Goal: Task Accomplishment & Management: Manage account settings

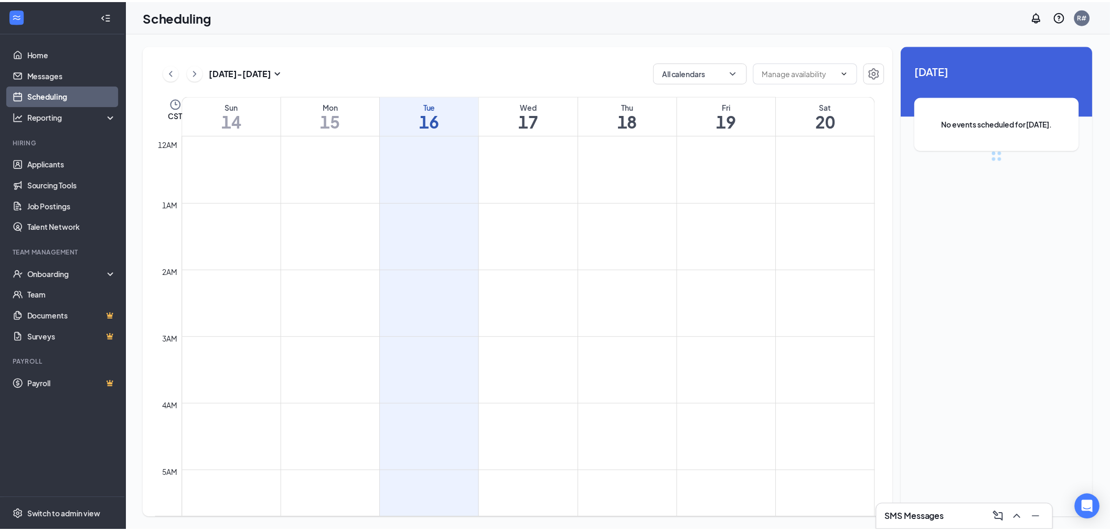
scroll to position [516, 0]
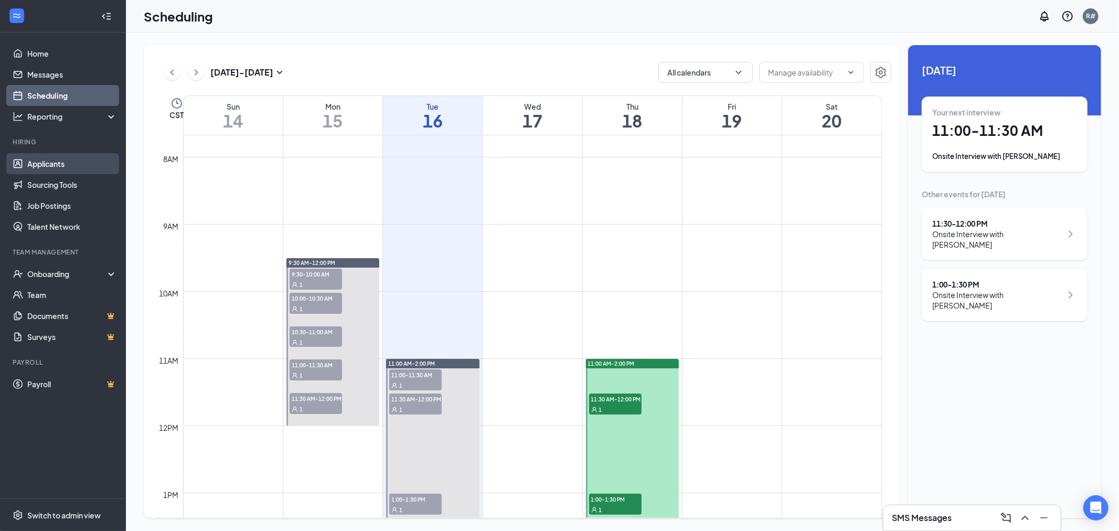
click at [44, 159] on link "Applicants" at bounding box center [72, 163] width 90 height 21
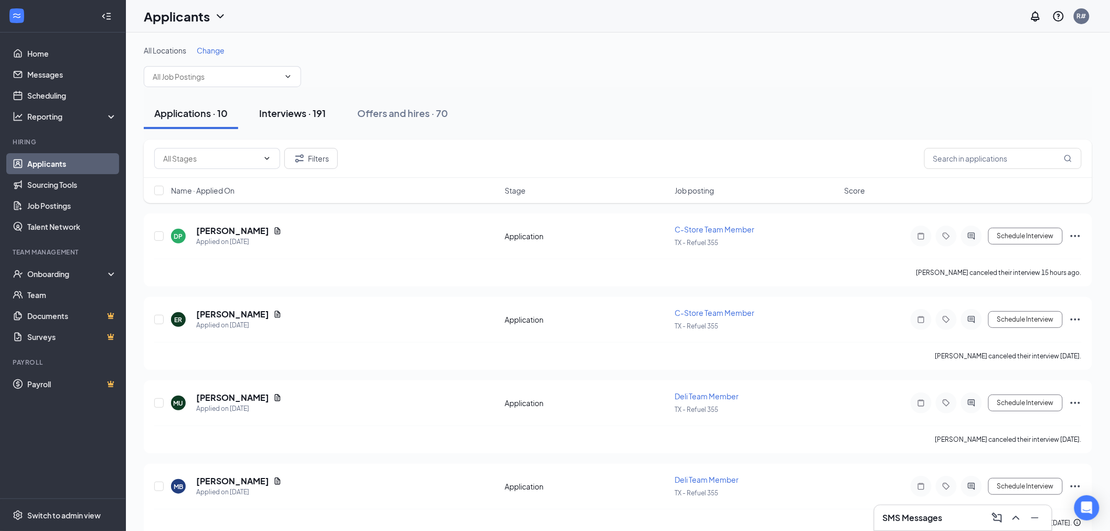
click at [279, 112] on div "Interviews · 191" at bounding box center [292, 112] width 67 height 13
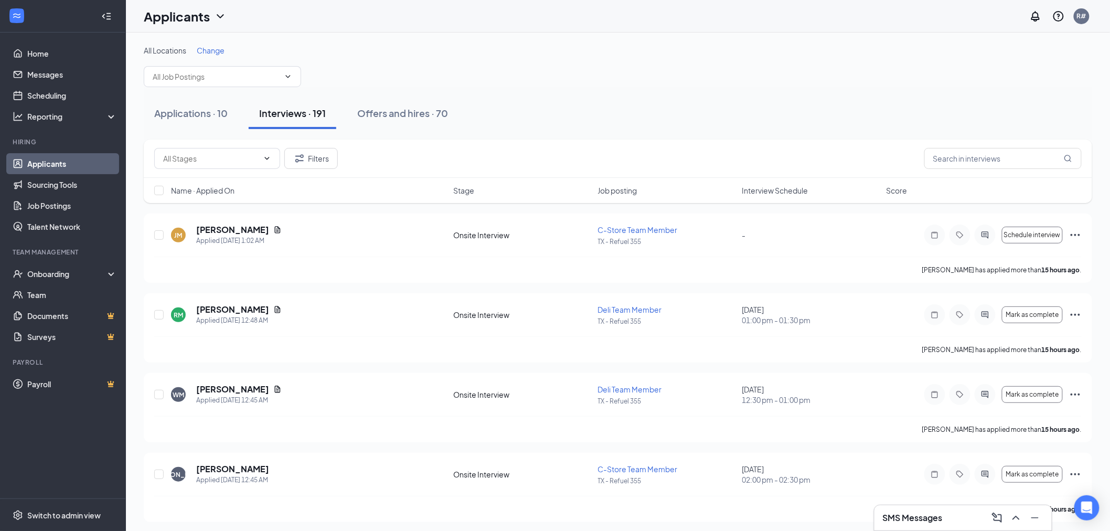
click at [783, 191] on span "Interview Schedule" at bounding box center [775, 190] width 66 height 10
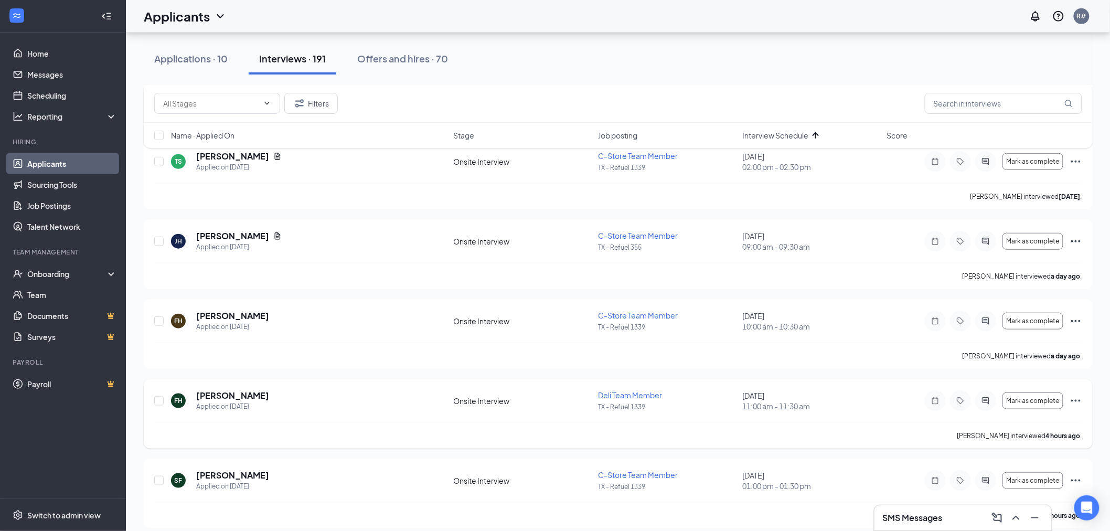
scroll to position [349, 0]
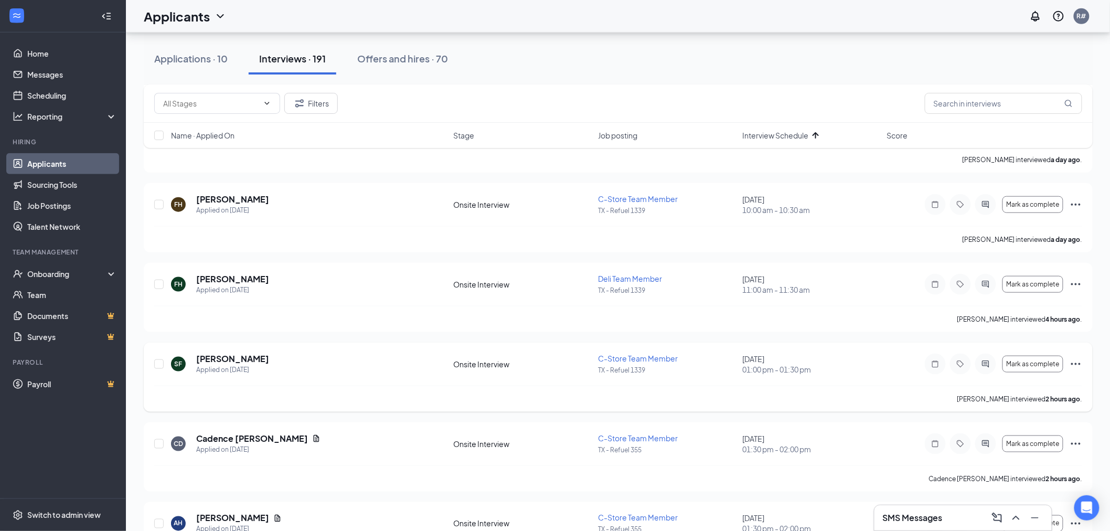
click at [1079, 363] on icon "Ellipses" at bounding box center [1075, 364] width 9 height 2
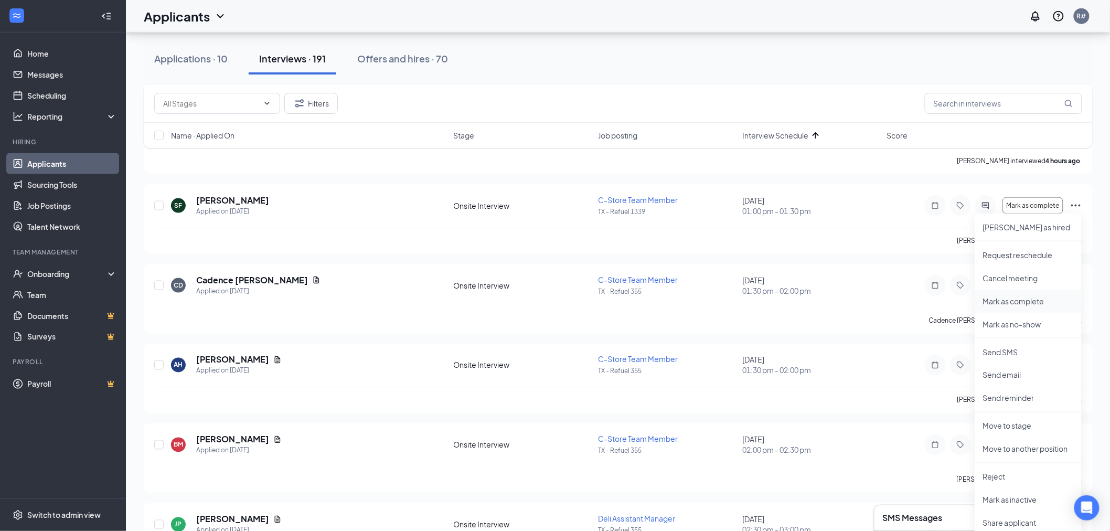
scroll to position [524, 0]
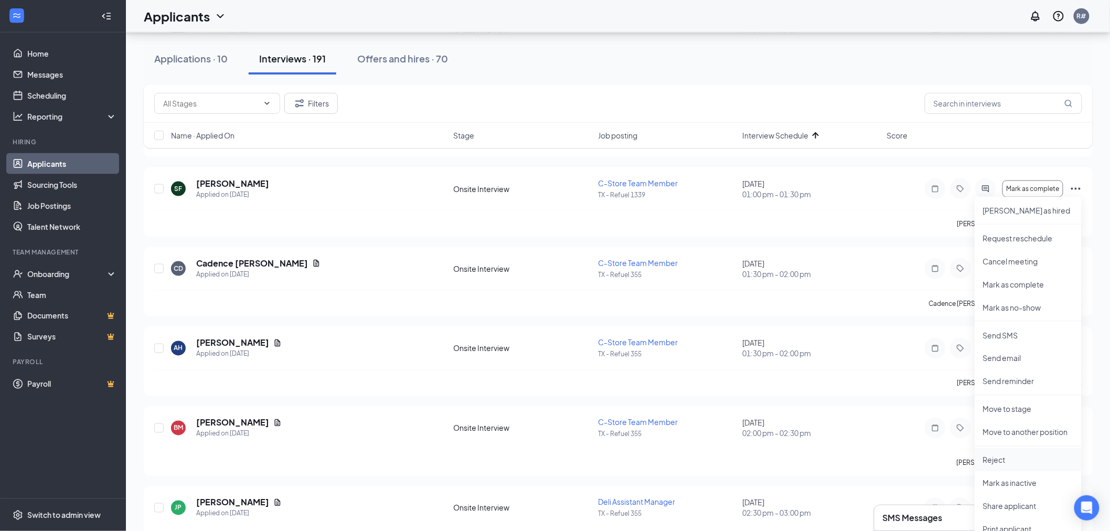
click at [989, 462] on p "Reject" at bounding box center [1028, 460] width 90 height 10
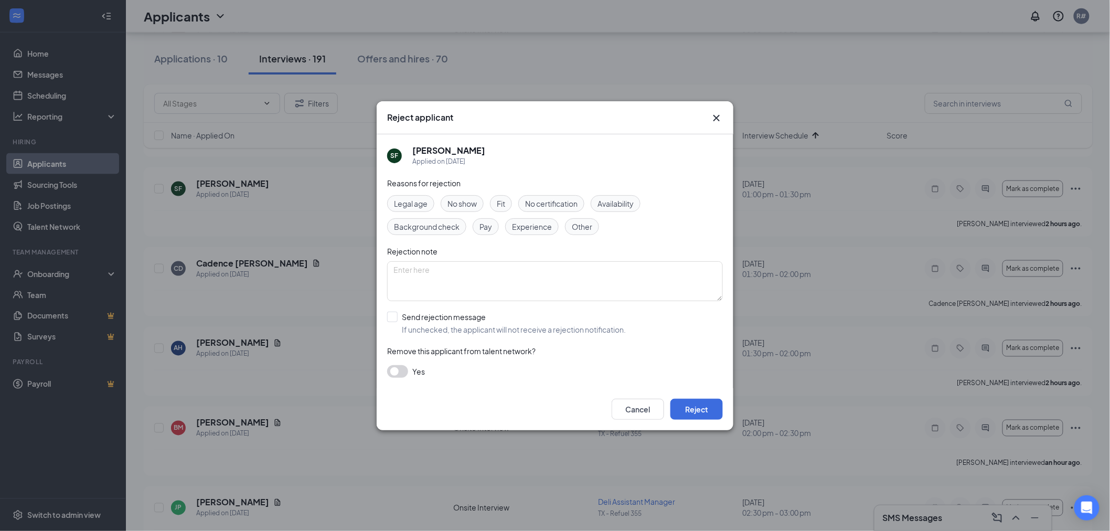
click at [583, 227] on span "Other" at bounding box center [582, 227] width 20 height 12
click at [531, 284] on textarea at bounding box center [555, 281] width 336 height 40
type textarea "No position available at 1339"
click at [698, 404] on button "Reject" at bounding box center [696, 409] width 52 height 21
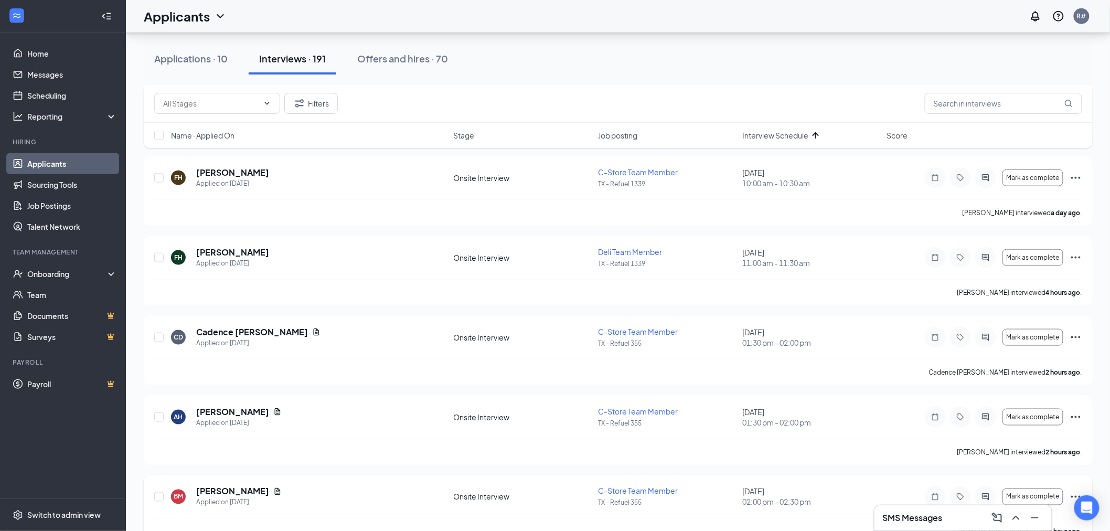
scroll to position [349, 0]
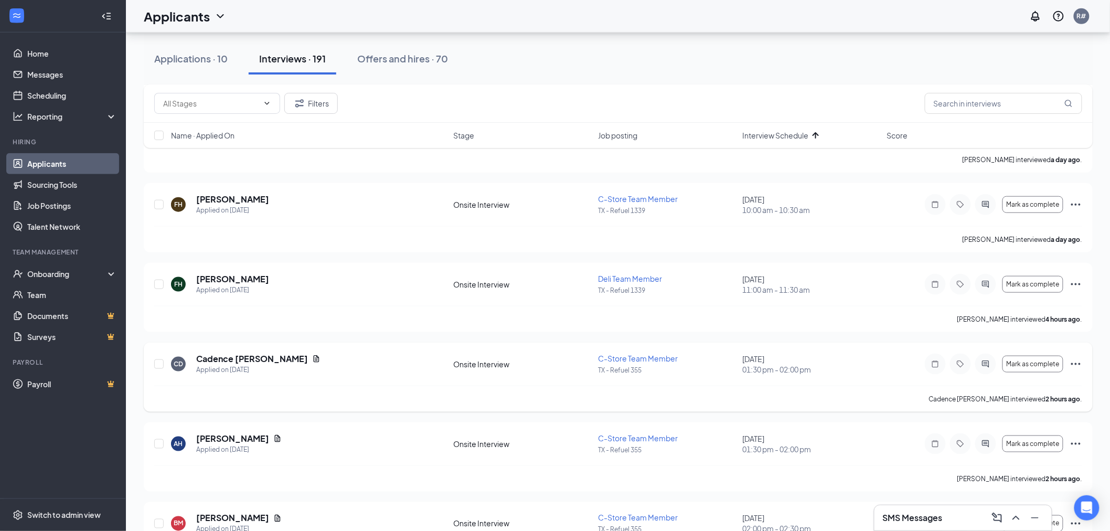
click at [1078, 362] on icon "Ellipses" at bounding box center [1075, 364] width 13 height 13
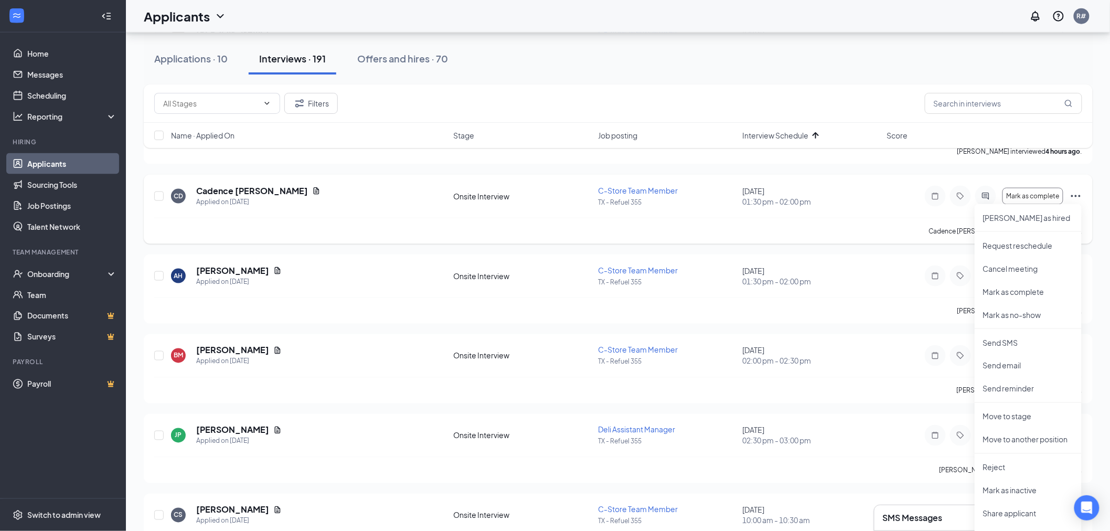
scroll to position [583, 0]
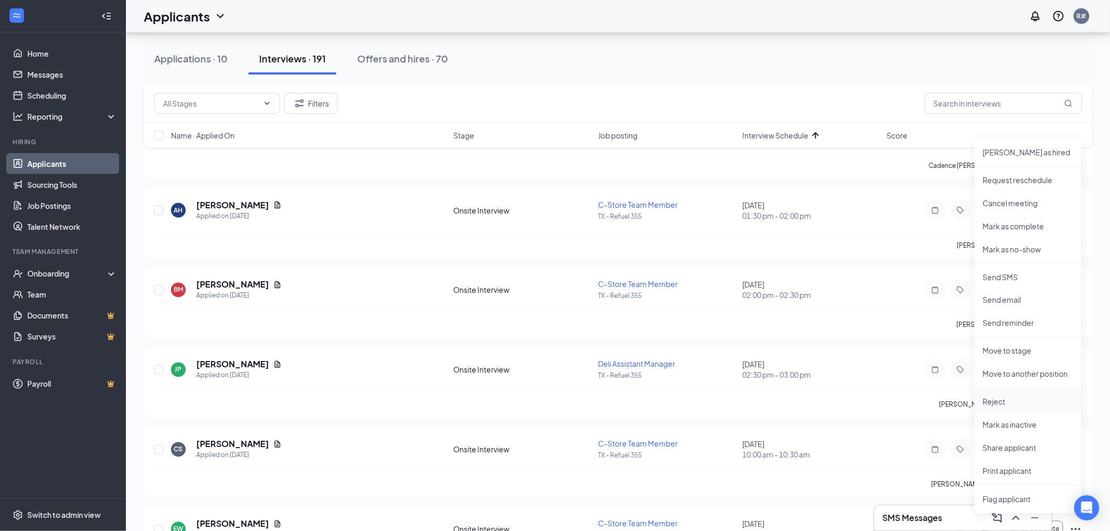
click at [988, 403] on p "Reject" at bounding box center [1028, 401] width 90 height 10
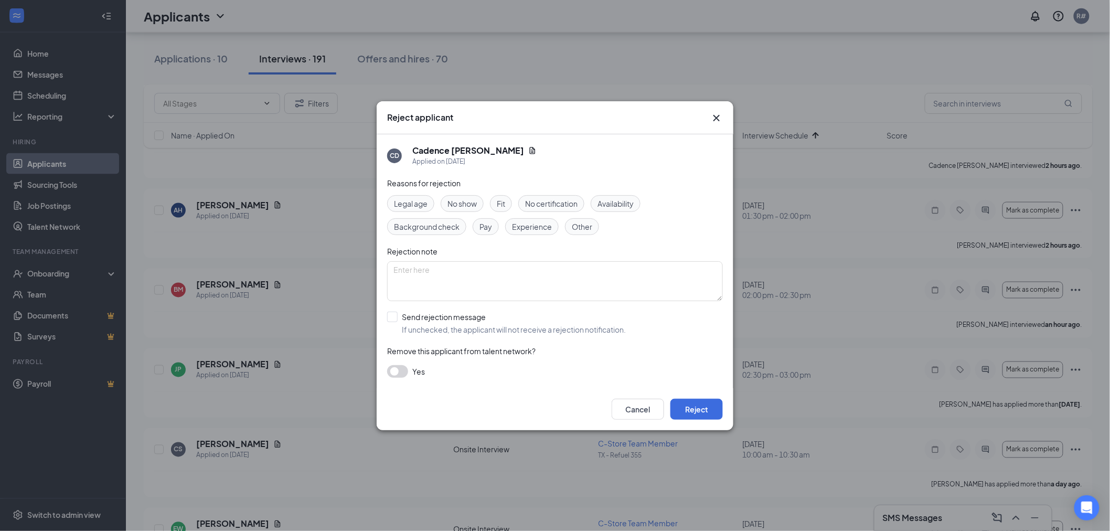
click at [465, 202] on span "No show" at bounding box center [461, 204] width 29 height 12
click at [705, 412] on button "Reject" at bounding box center [696, 409] width 52 height 21
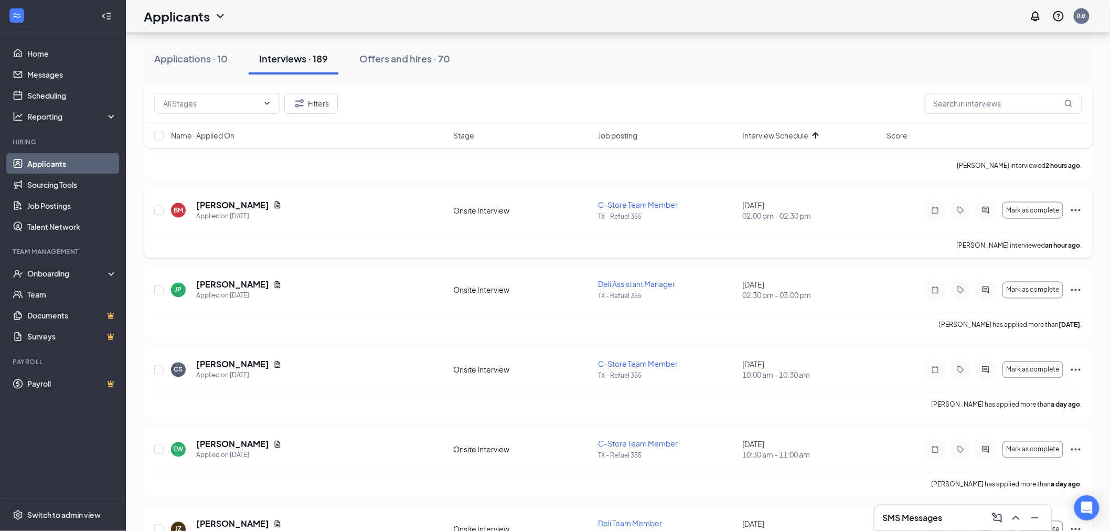
click at [1076, 208] on icon "Ellipses" at bounding box center [1075, 210] width 13 height 13
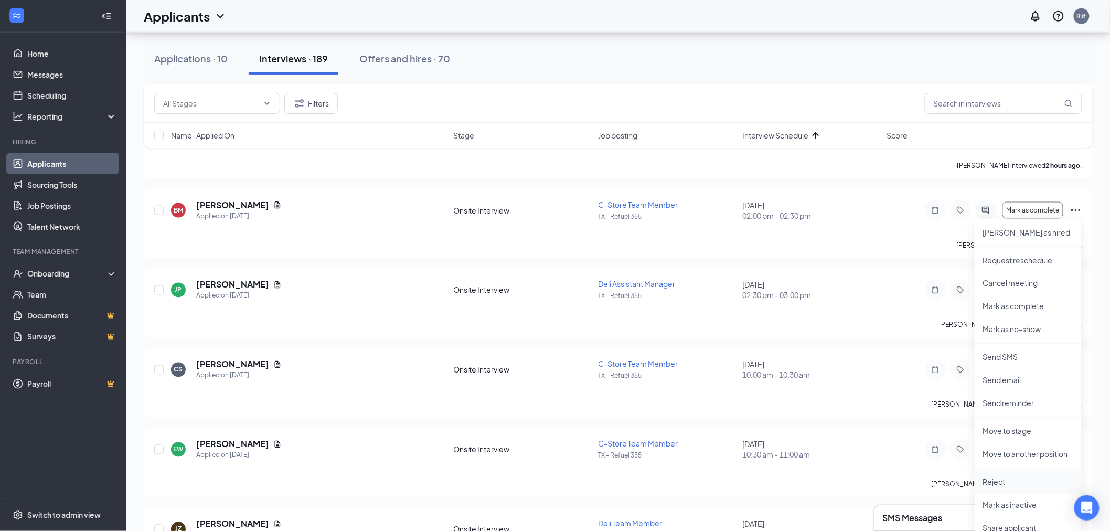
click at [988, 481] on p "Reject" at bounding box center [1028, 482] width 90 height 10
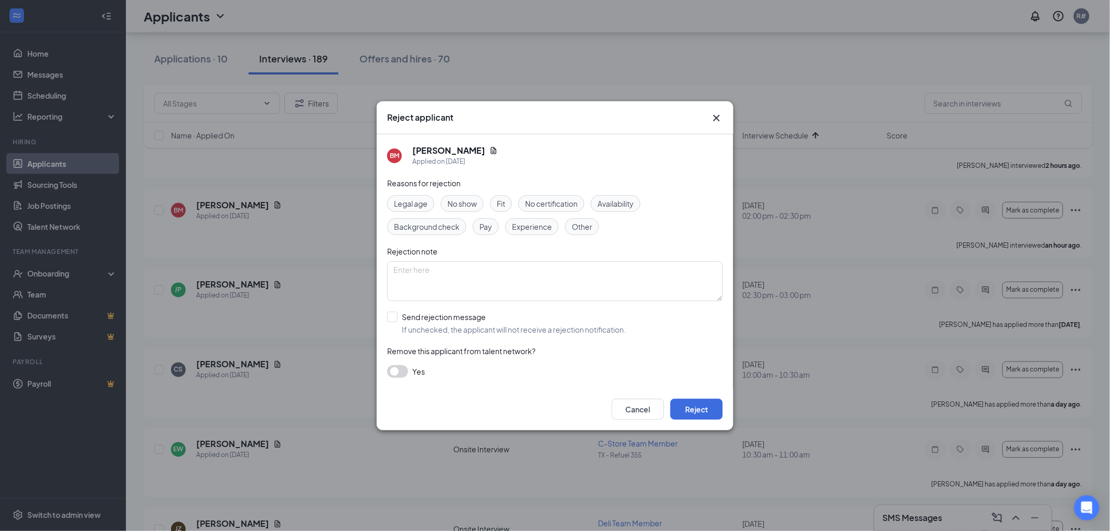
click at [460, 201] on span "No show" at bounding box center [461, 204] width 29 height 12
click at [701, 410] on button "Reject" at bounding box center [696, 409] width 52 height 21
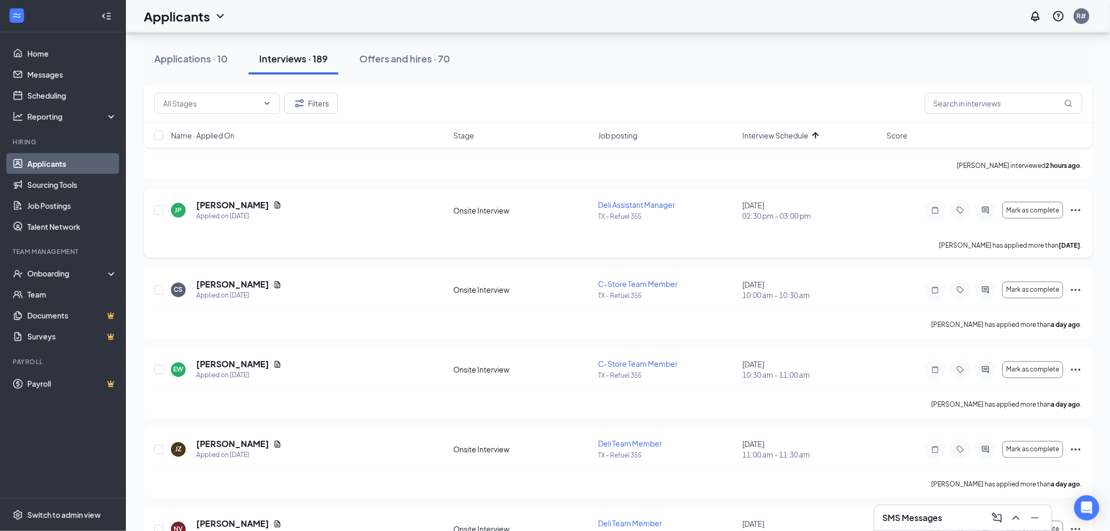
click at [1080, 208] on icon "Ellipses" at bounding box center [1075, 210] width 13 height 13
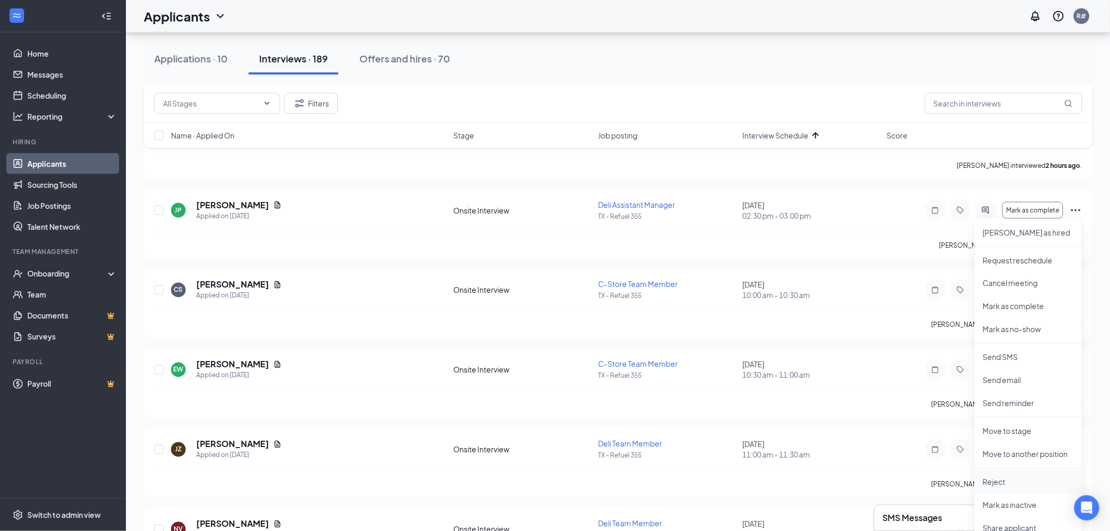
click at [994, 483] on p "Reject" at bounding box center [1028, 482] width 90 height 10
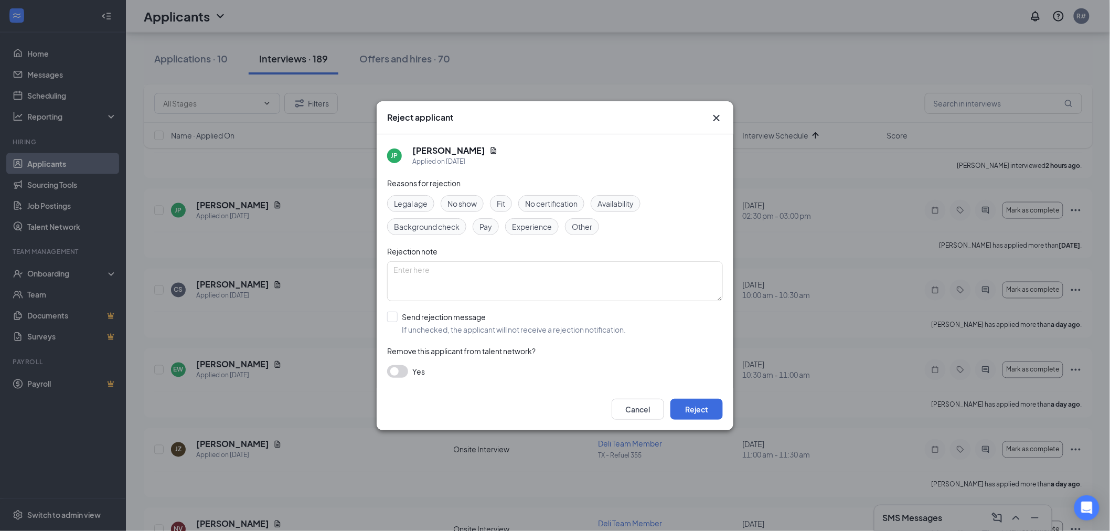
click at [454, 205] on span "No show" at bounding box center [461, 204] width 29 height 12
click at [704, 406] on button "Reject" at bounding box center [696, 409] width 52 height 21
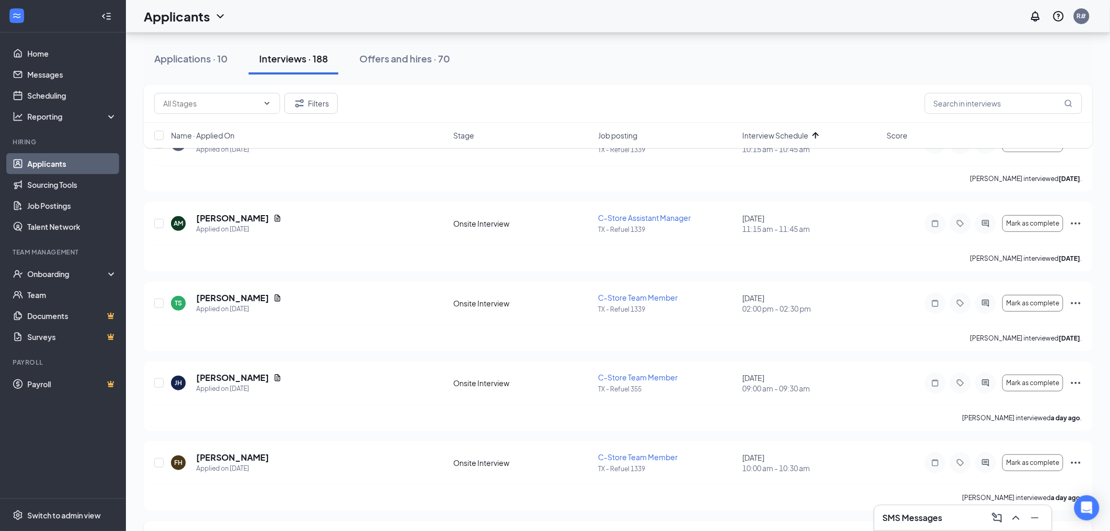
scroll to position [58, 0]
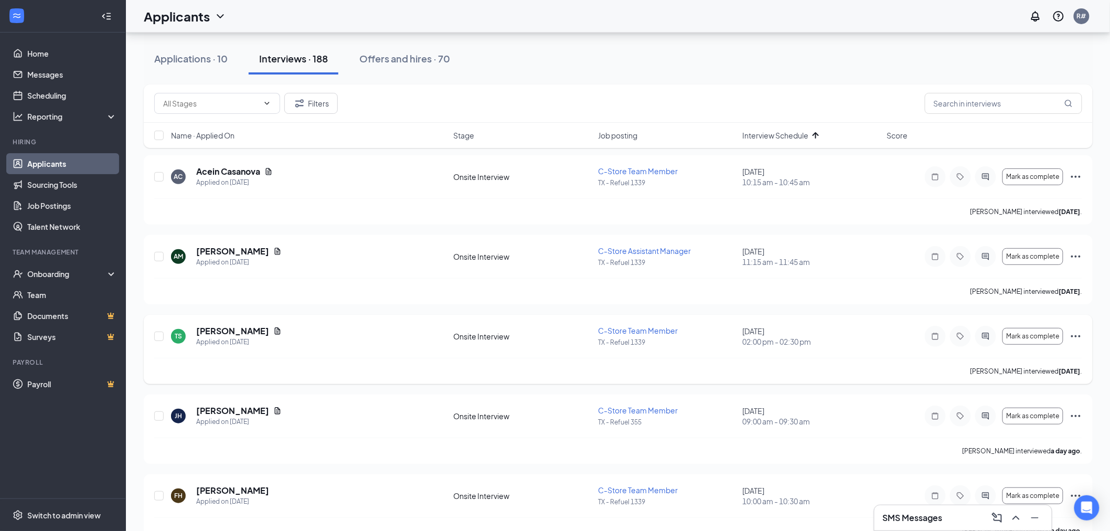
click at [1073, 337] on icon "Ellipses" at bounding box center [1075, 336] width 13 height 13
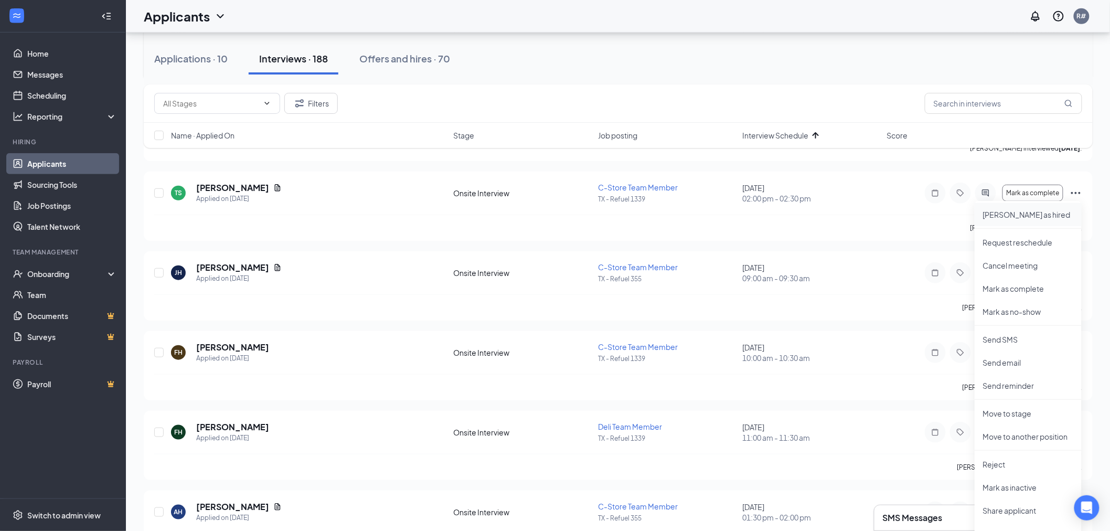
scroll to position [233, 0]
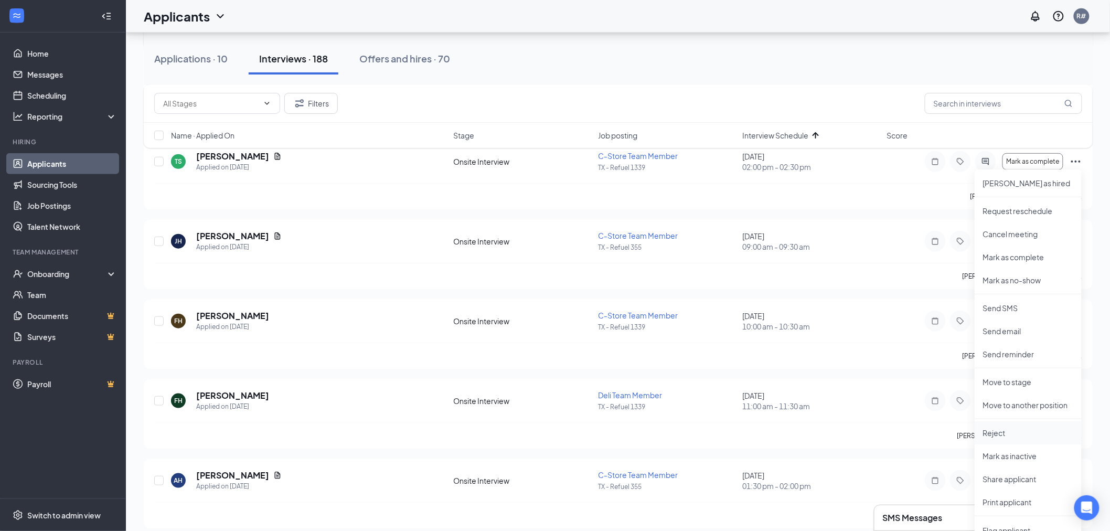
click at [996, 435] on p "Reject" at bounding box center [1028, 432] width 90 height 10
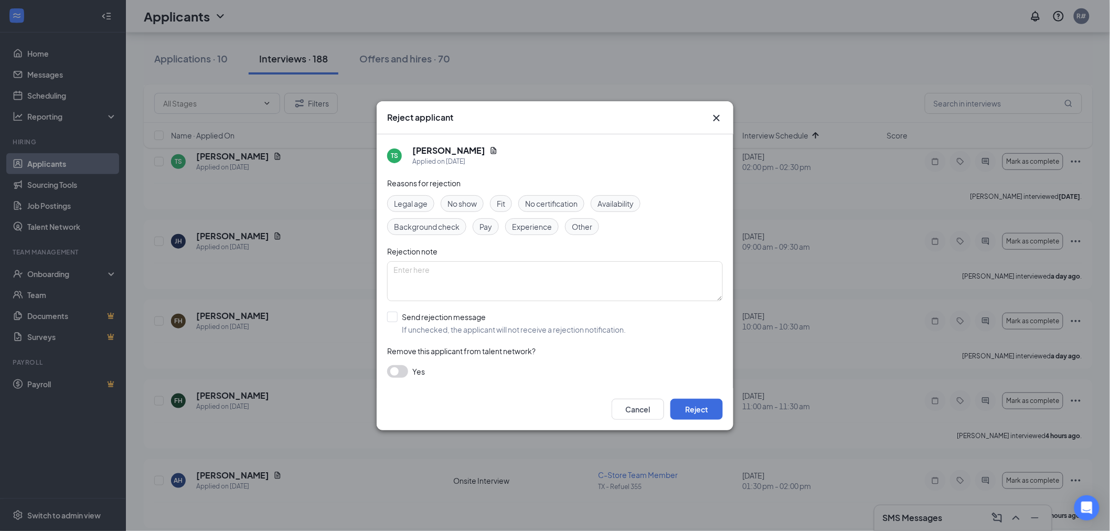
click at [586, 226] on span "Other" at bounding box center [582, 227] width 20 height 12
click at [696, 407] on button "Reject" at bounding box center [696, 409] width 52 height 21
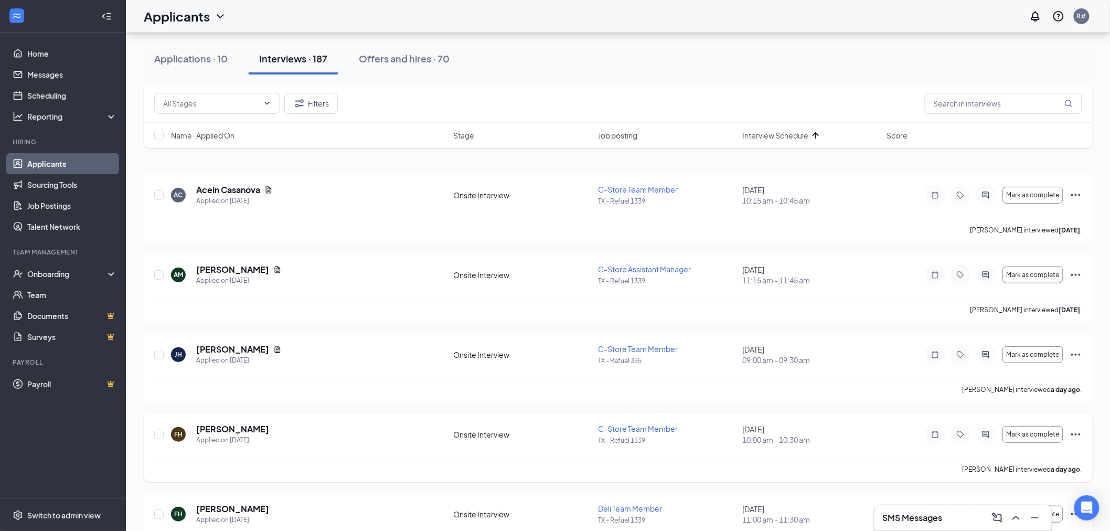
scroll to position [0, 0]
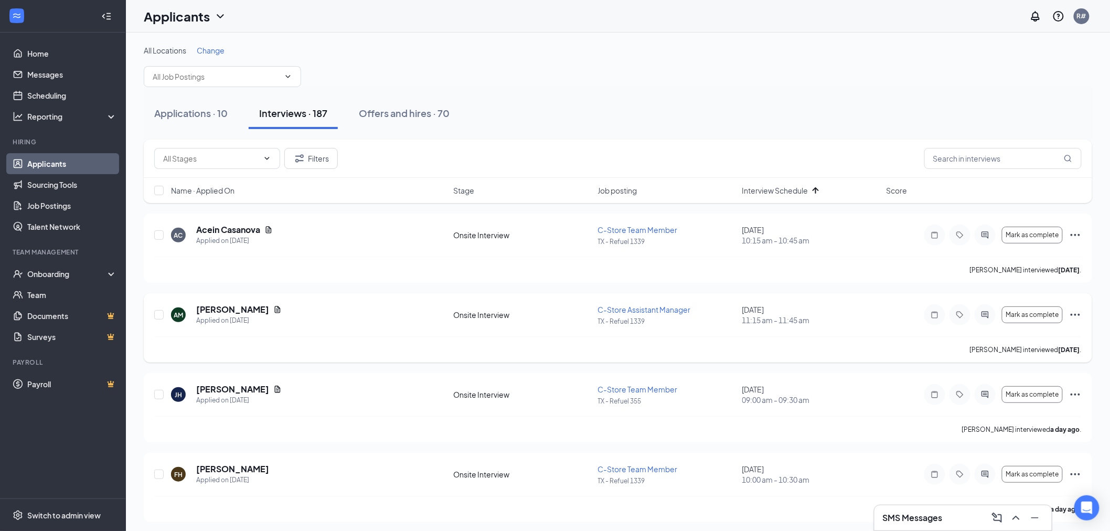
click at [1079, 315] on icon "Ellipses" at bounding box center [1074, 315] width 9 height 2
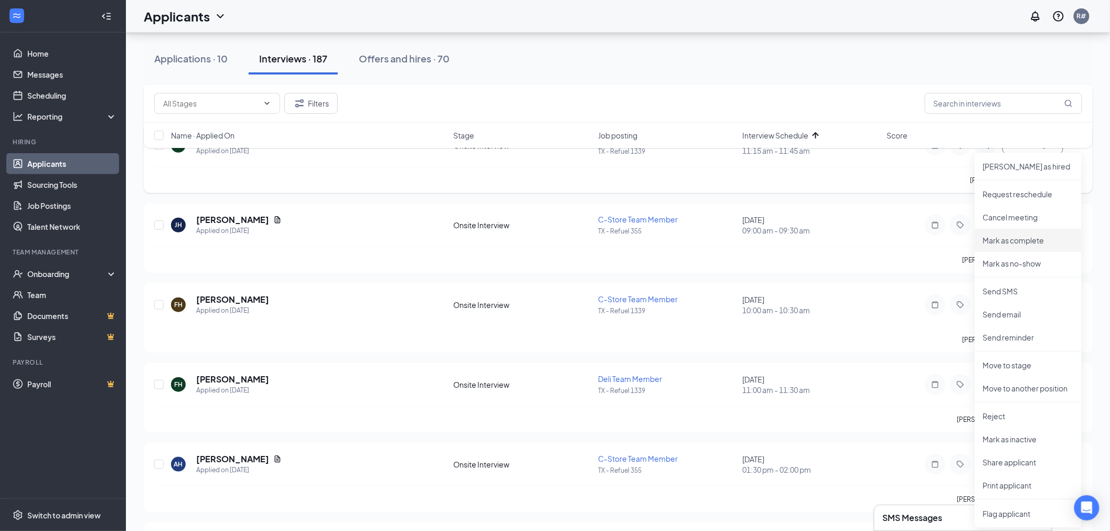
scroll to position [175, 0]
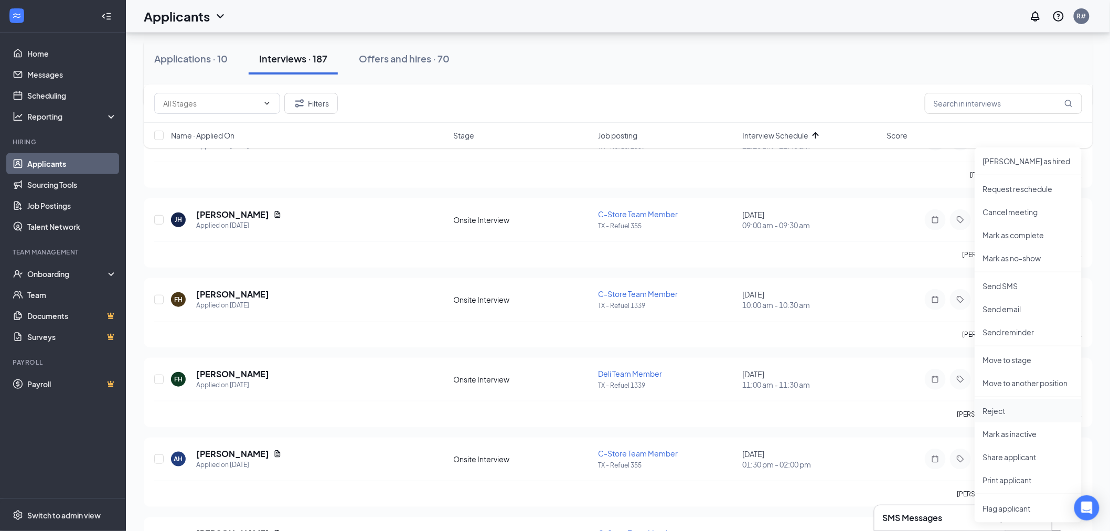
click at [991, 415] on p "Reject" at bounding box center [1028, 410] width 90 height 10
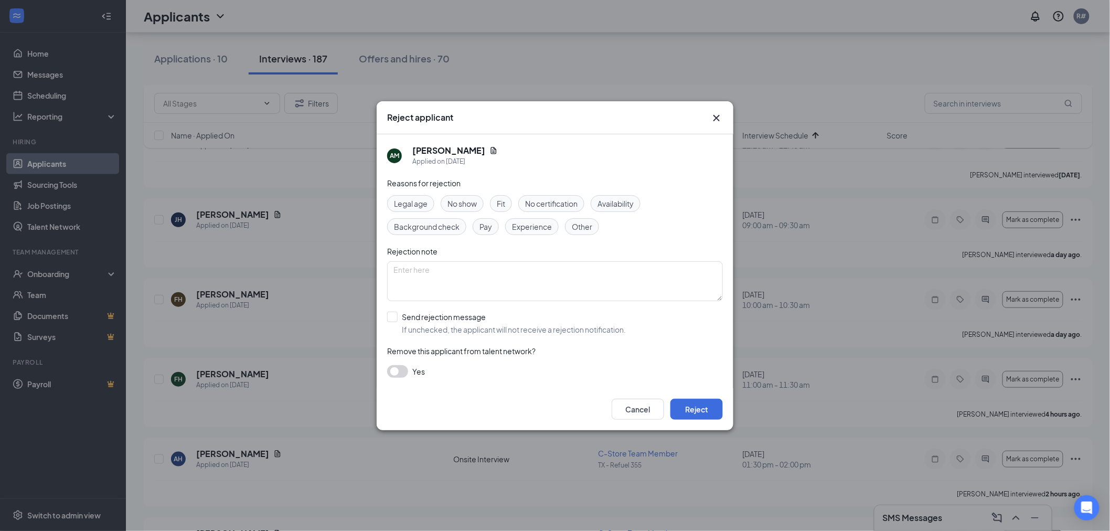
click at [626, 206] on span "Availability" at bounding box center [615, 204] width 36 height 12
click at [701, 411] on button "Reject" at bounding box center [696, 409] width 52 height 21
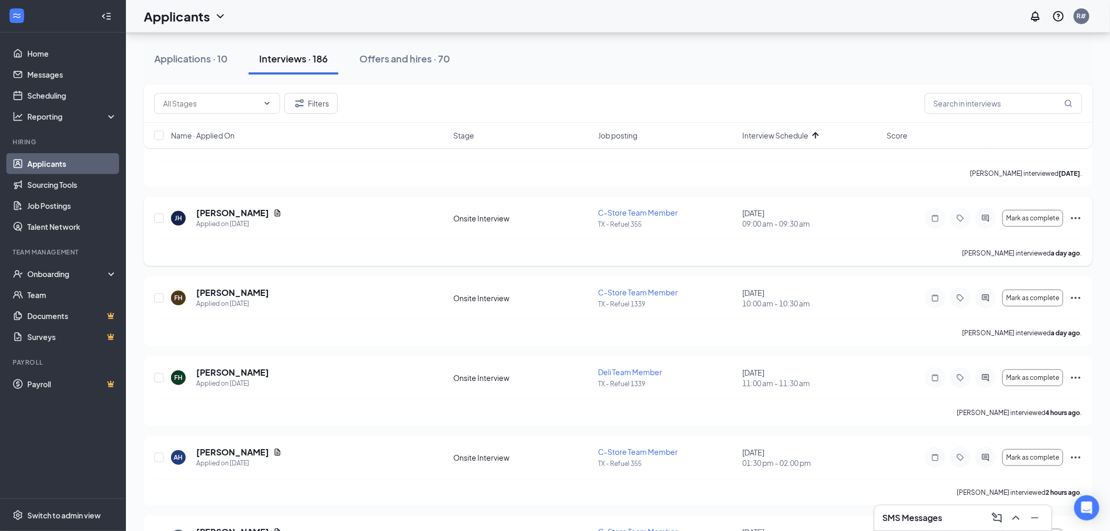
scroll to position [116, 0]
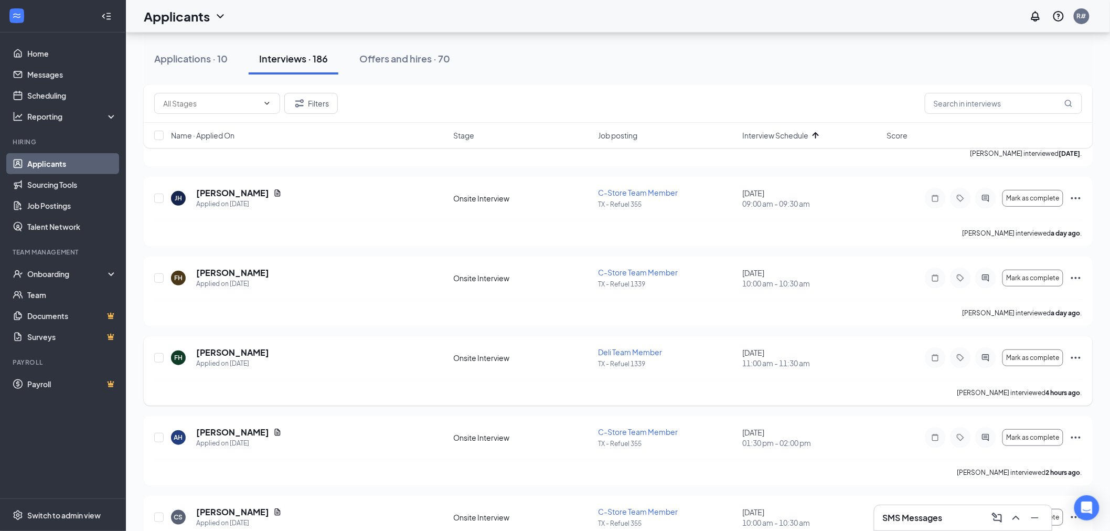
click at [1074, 357] on icon "Ellipses" at bounding box center [1075, 358] width 9 height 2
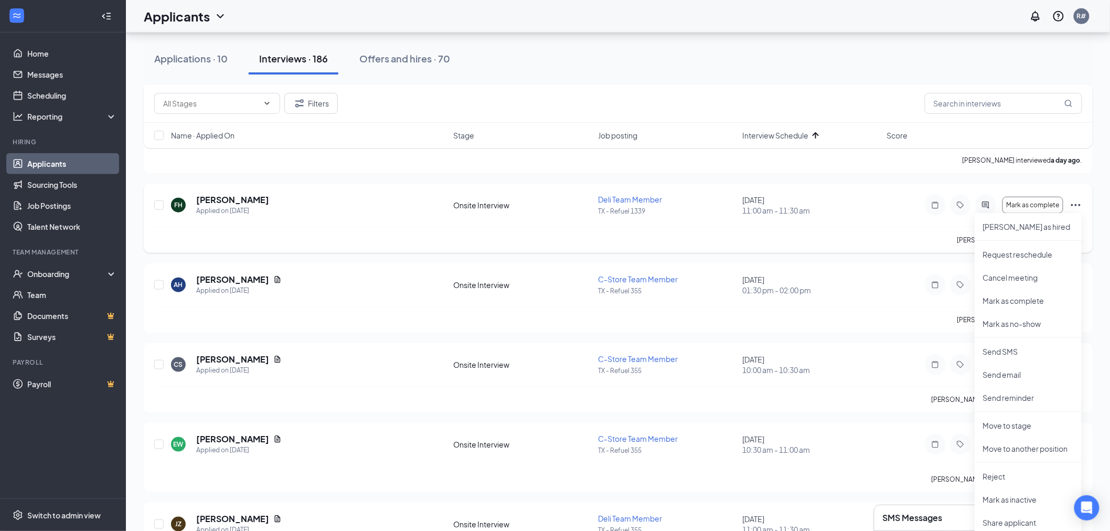
scroll to position [291, 0]
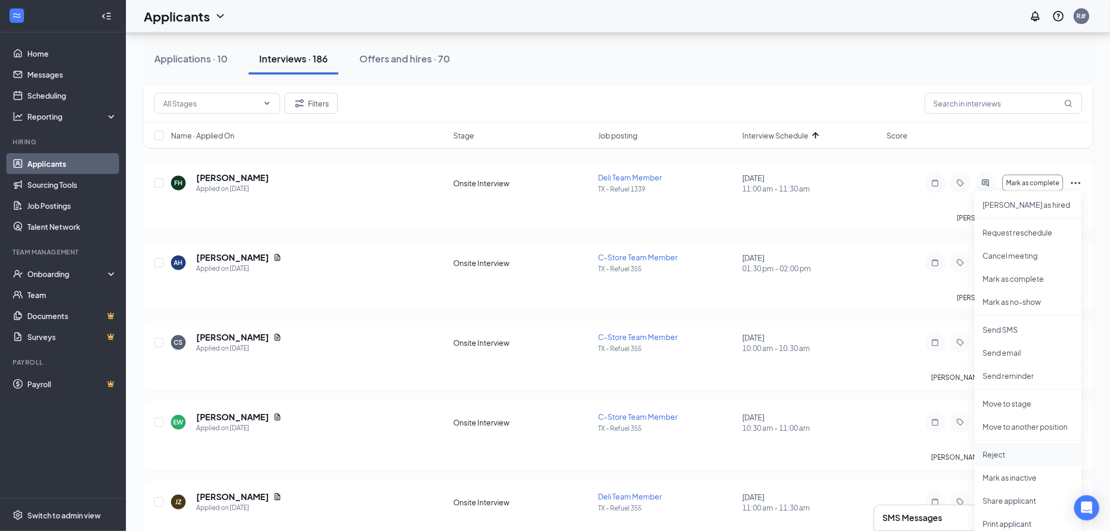
click at [1000, 452] on p "Reject" at bounding box center [1028, 454] width 90 height 10
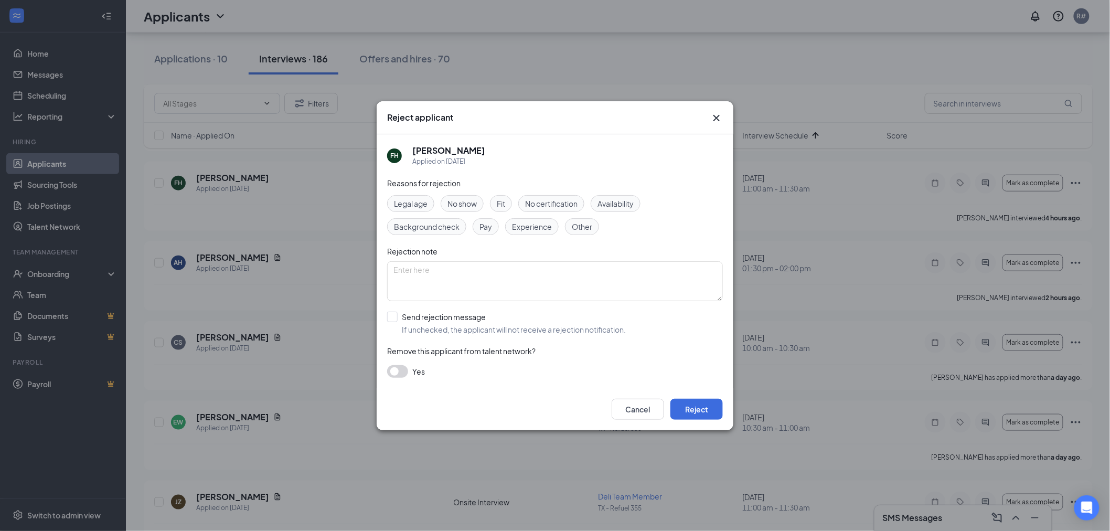
click at [584, 228] on span "Other" at bounding box center [582, 227] width 20 height 12
click at [519, 284] on textarea at bounding box center [555, 281] width 336 height 40
click at [409, 266] on textarea "dual application" at bounding box center [555, 281] width 336 height 40
type textarea "dupl application"
click at [694, 407] on button "Reject" at bounding box center [696, 409] width 52 height 21
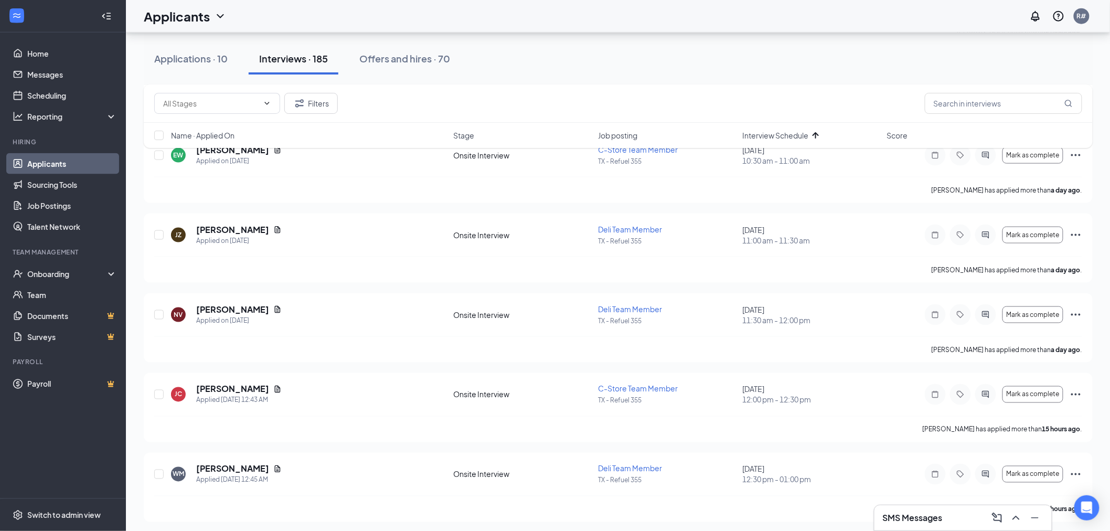
scroll to position [466, 0]
